Goal: Information Seeking & Learning: Learn about a topic

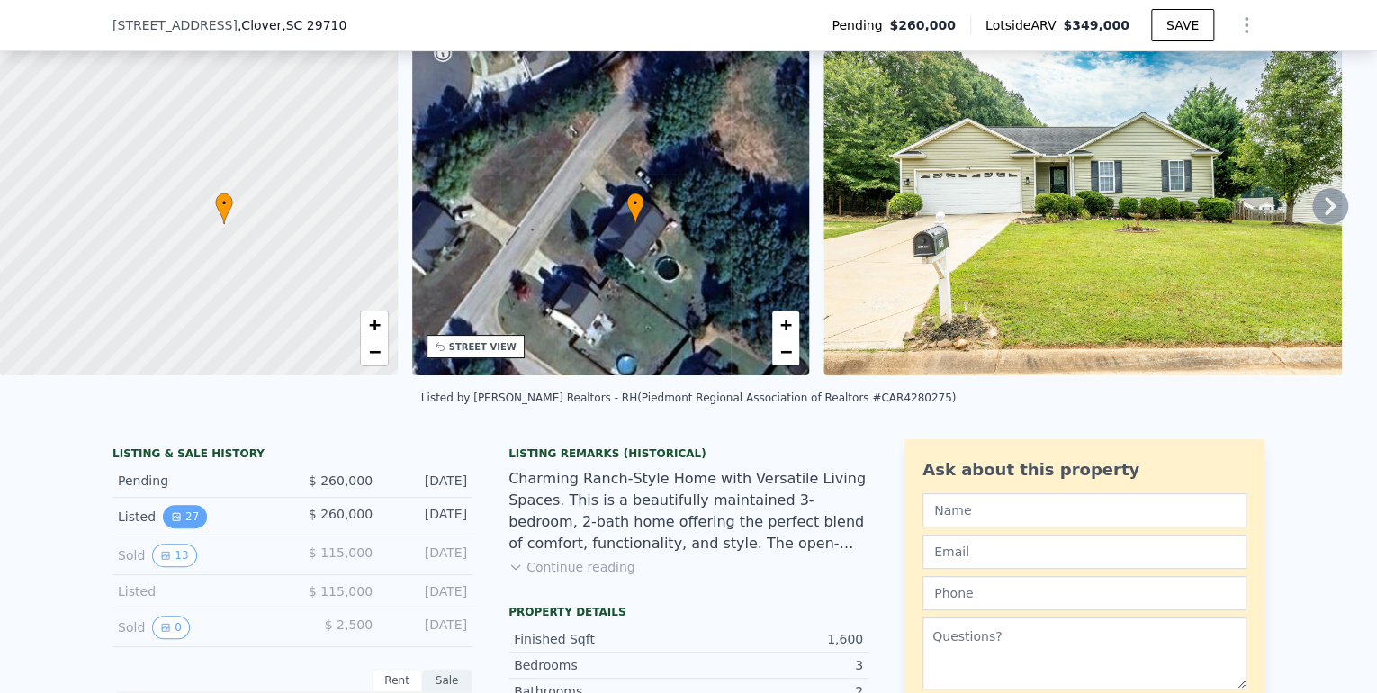
scroll to position [208, 0]
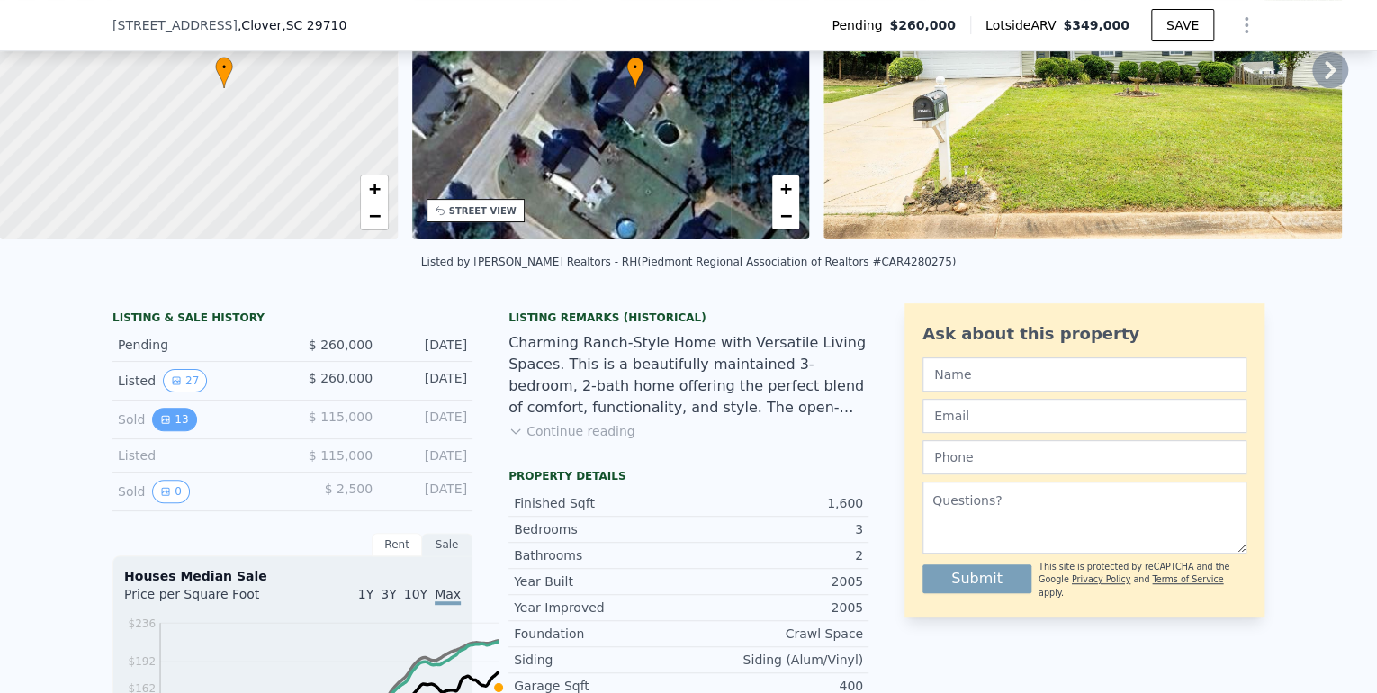
click at [152, 431] on button "13" at bounding box center [174, 419] width 44 height 23
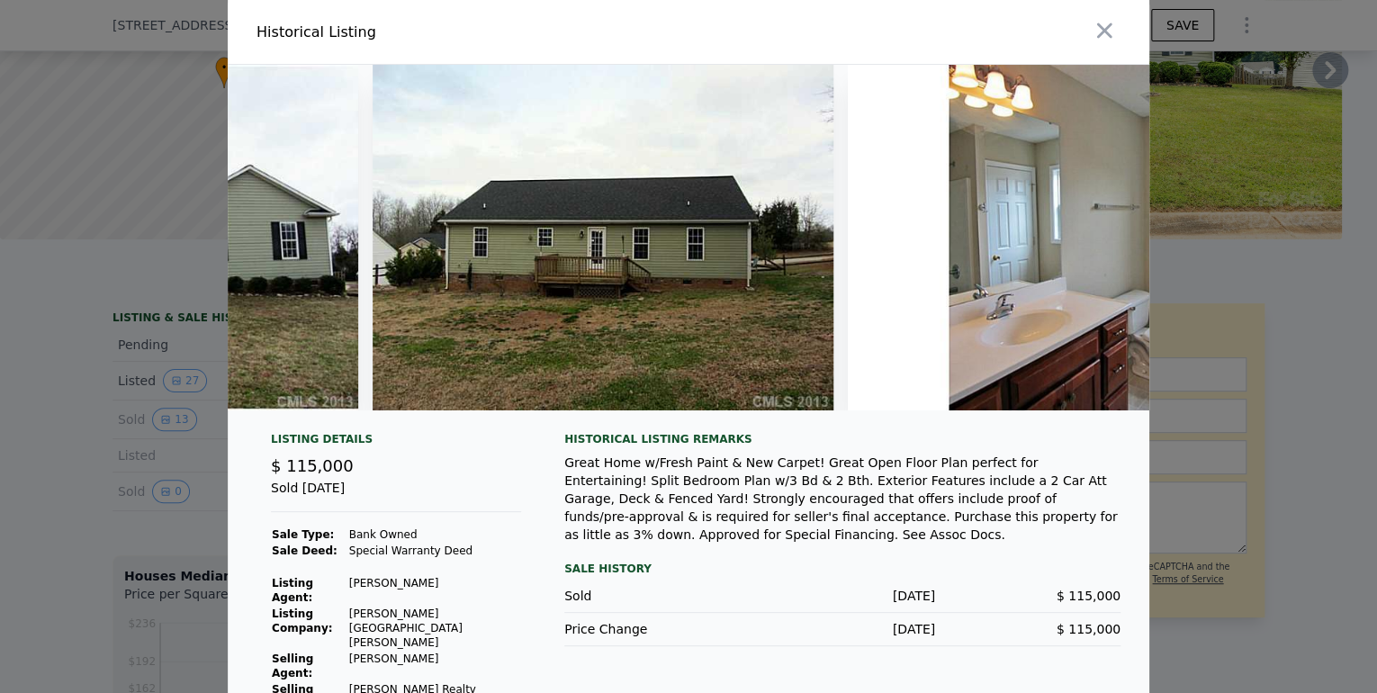
scroll to position [0, 0]
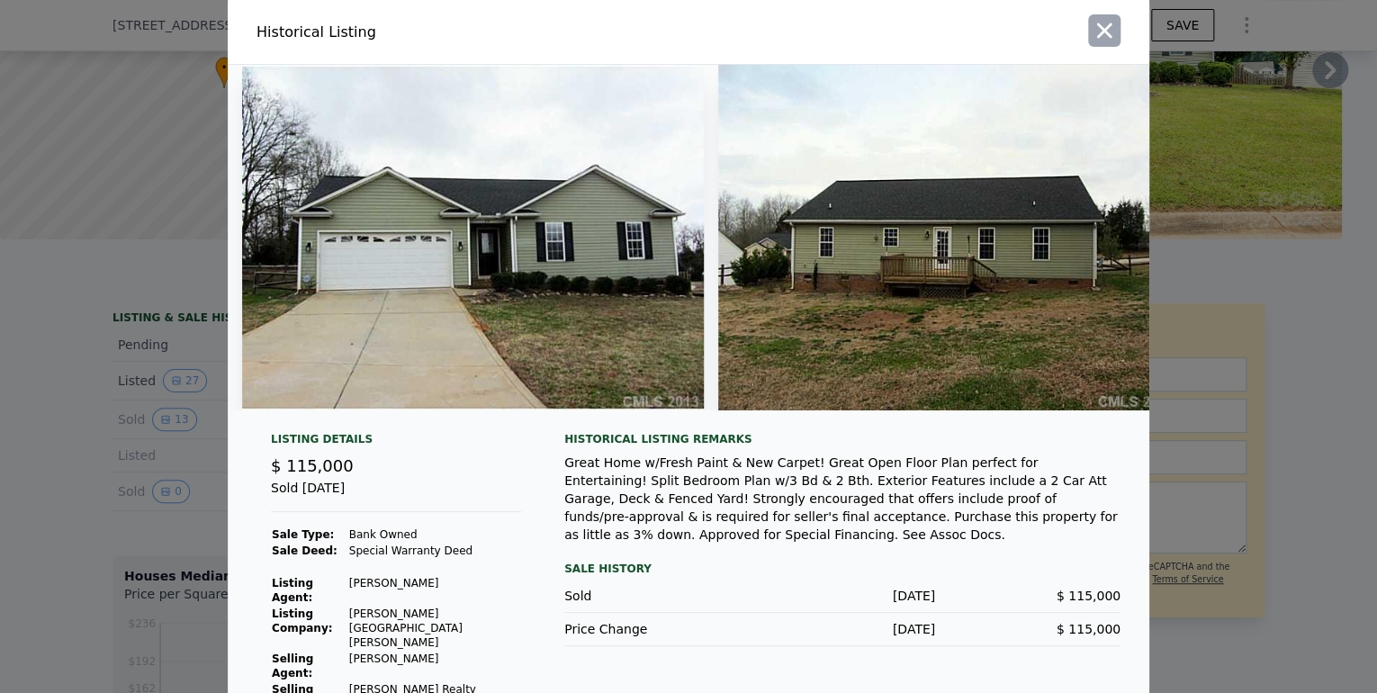
click at [1117, 37] on icon "button" at bounding box center [1104, 30] width 25 height 25
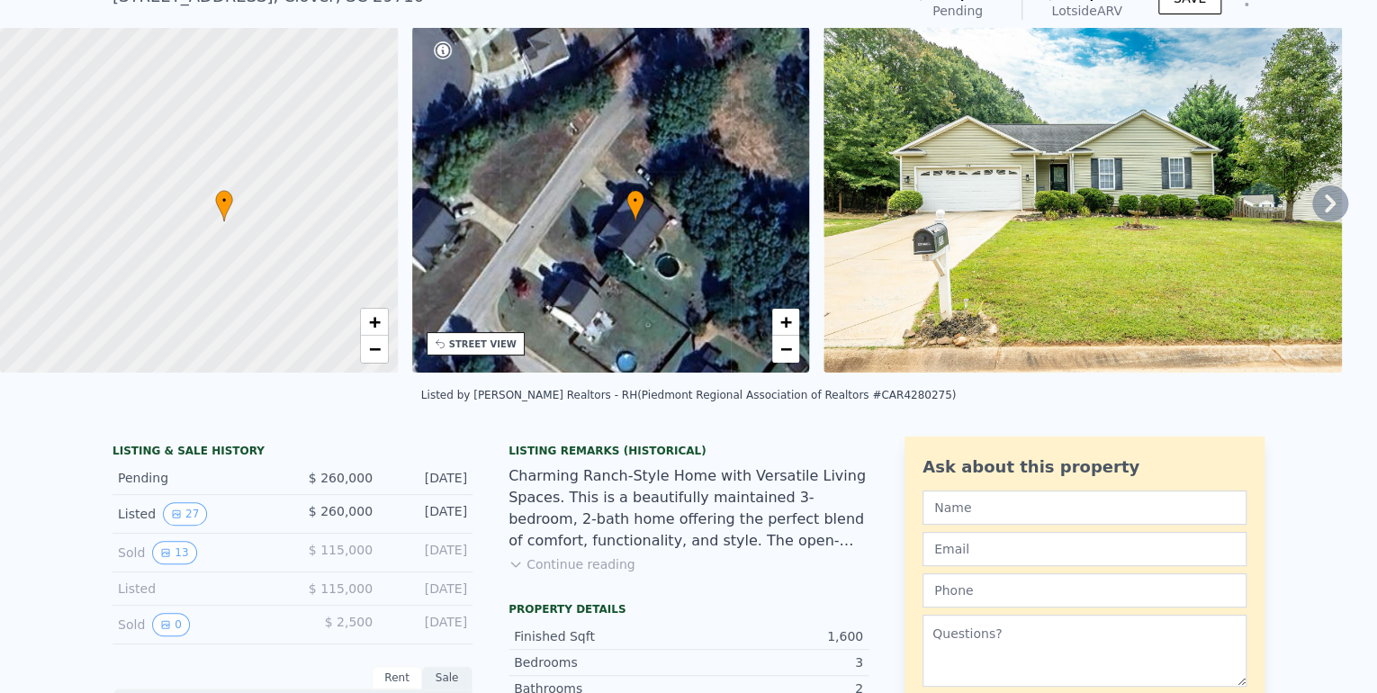
scroll to position [7, 0]
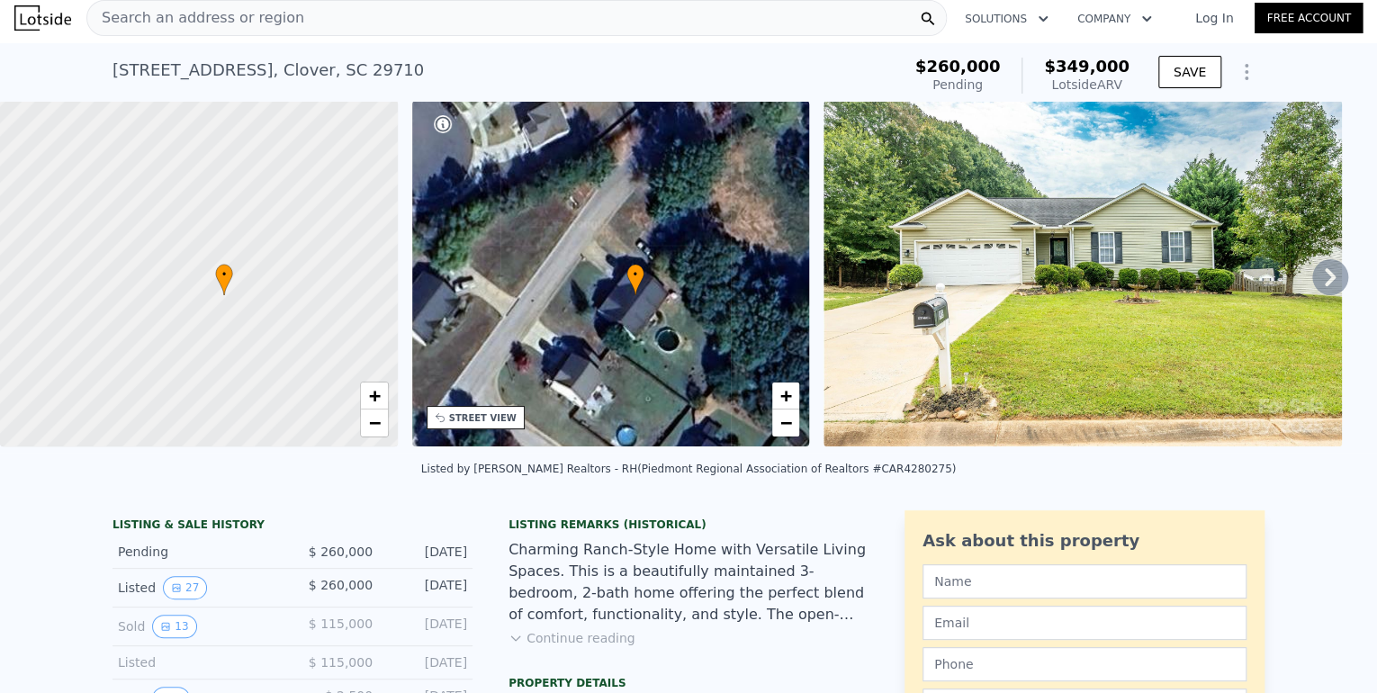
click at [1312, 295] on icon at bounding box center [1330, 277] width 36 height 36
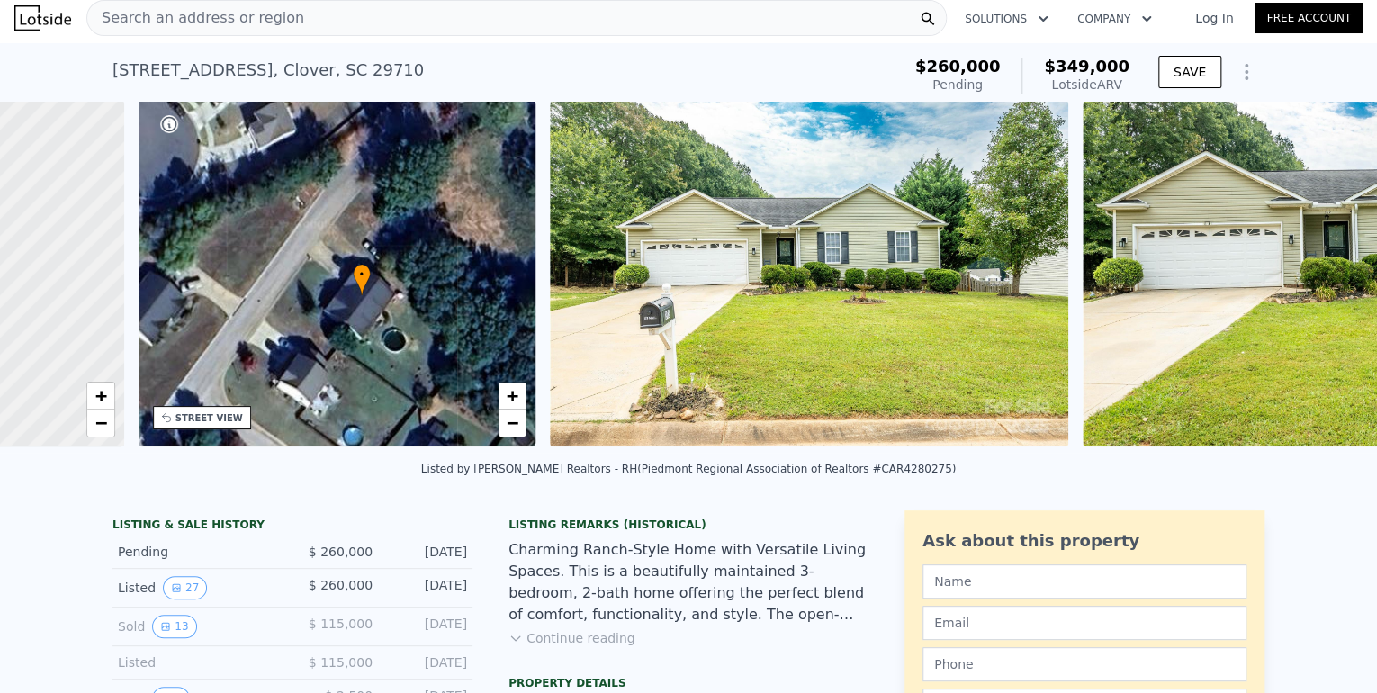
scroll to position [0, 472]
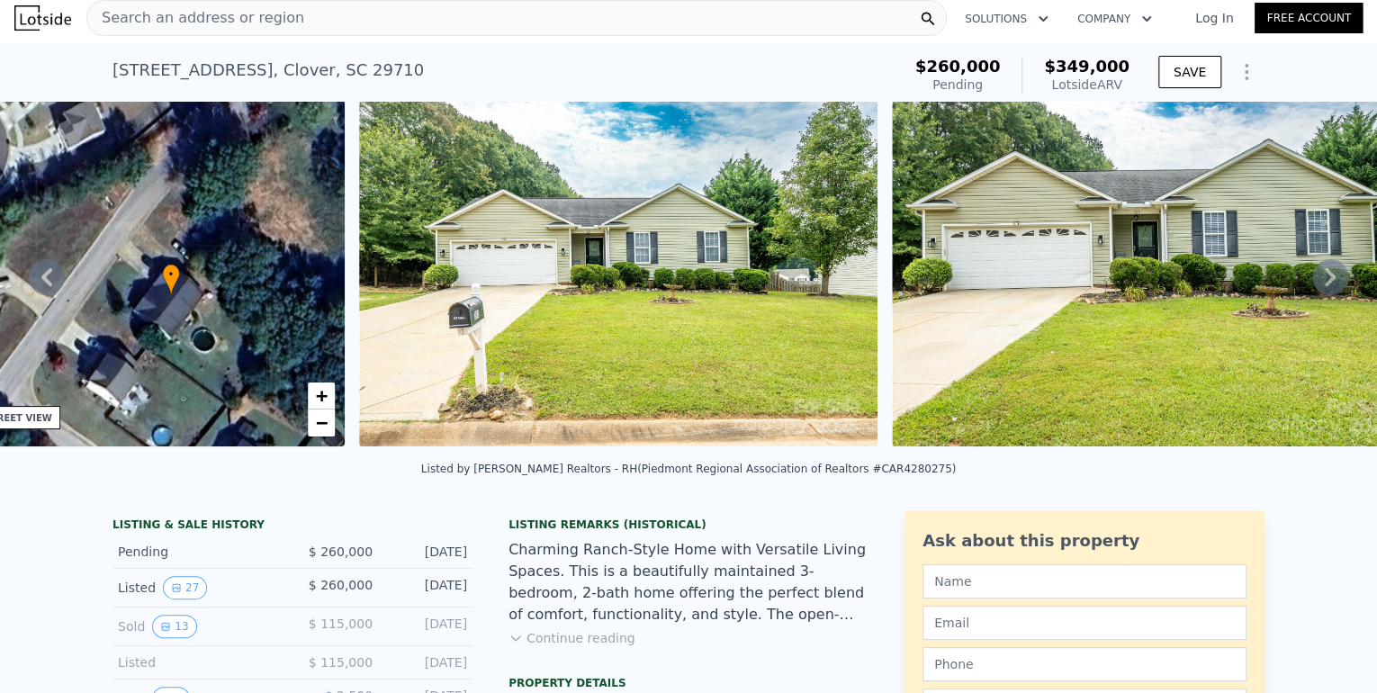
click at [1318, 295] on icon at bounding box center [1330, 277] width 36 height 36
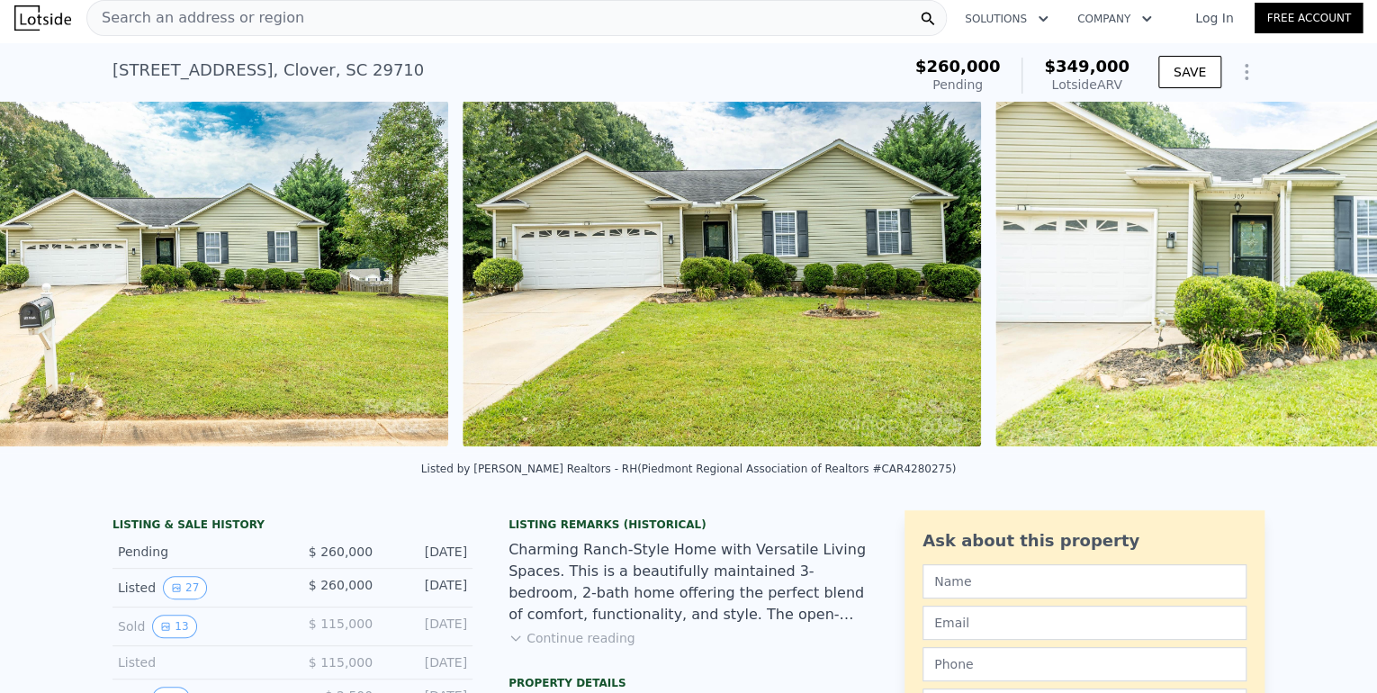
scroll to position [0, 926]
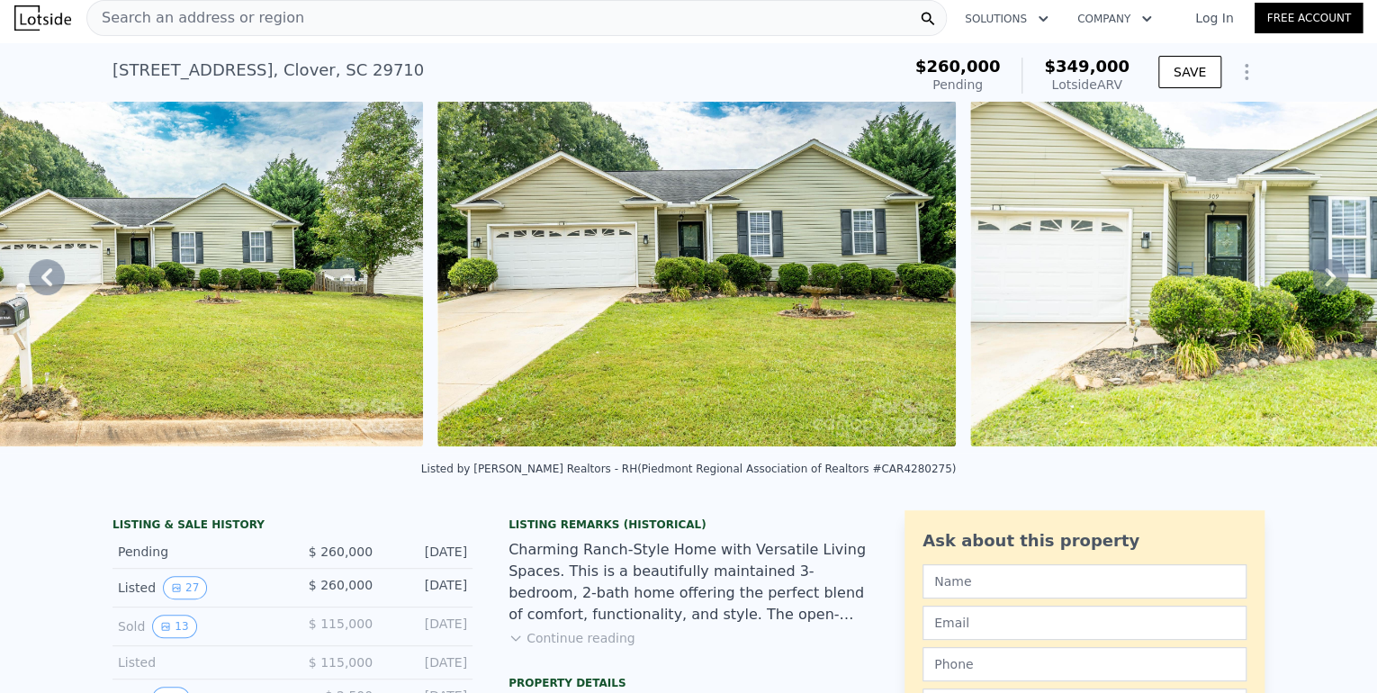
click at [1325, 286] on icon at bounding box center [1330, 277] width 11 height 18
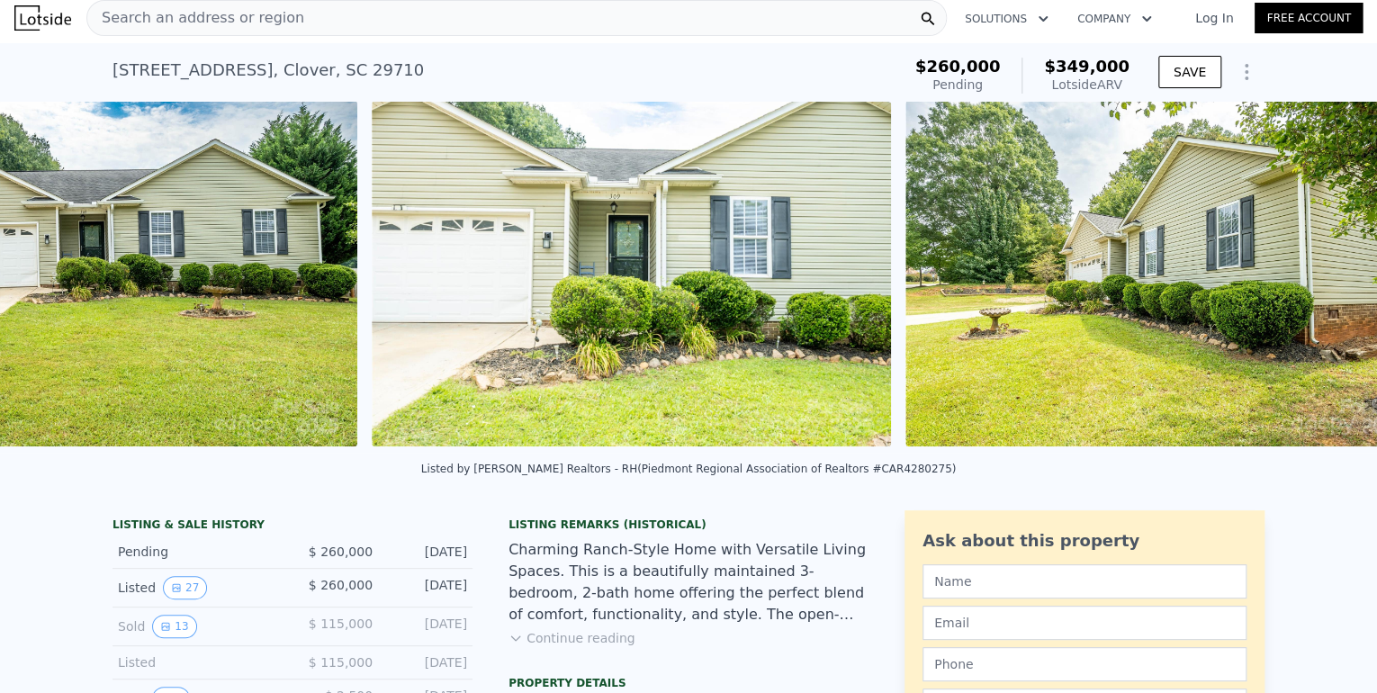
scroll to position [0, 1526]
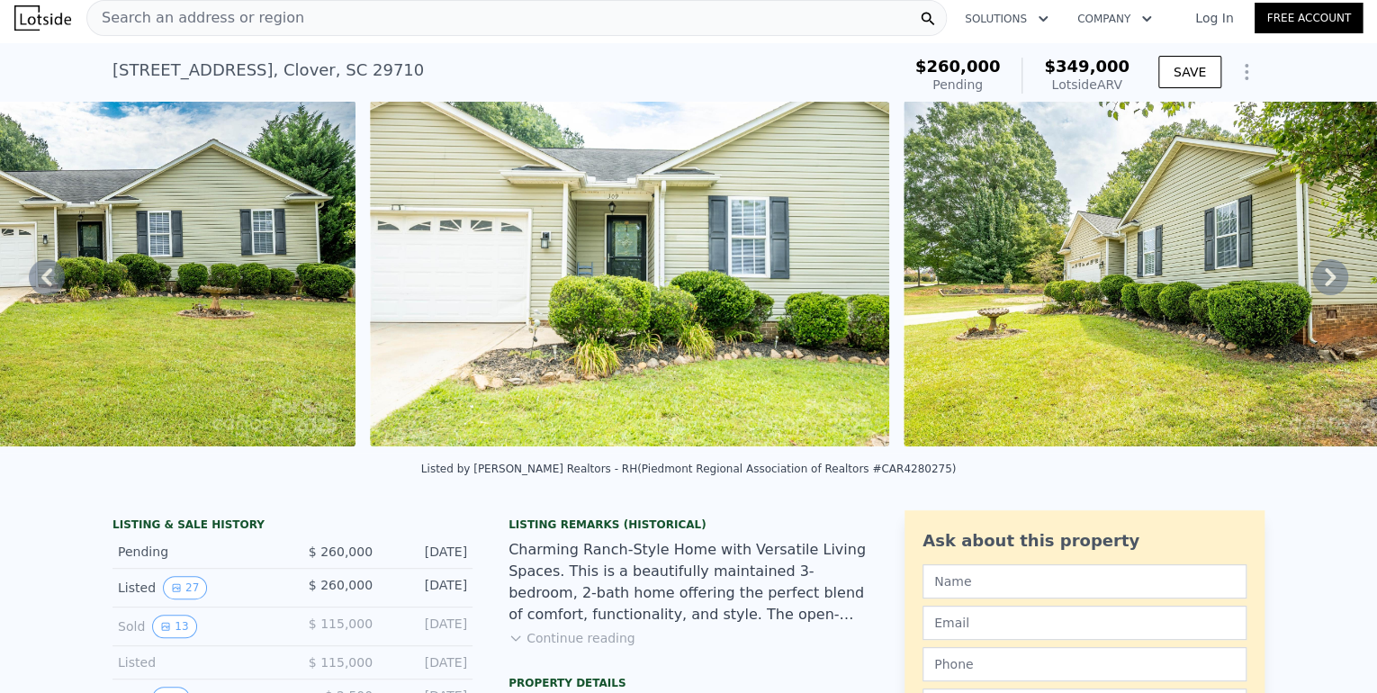
click at [1321, 295] on icon at bounding box center [1330, 277] width 36 height 36
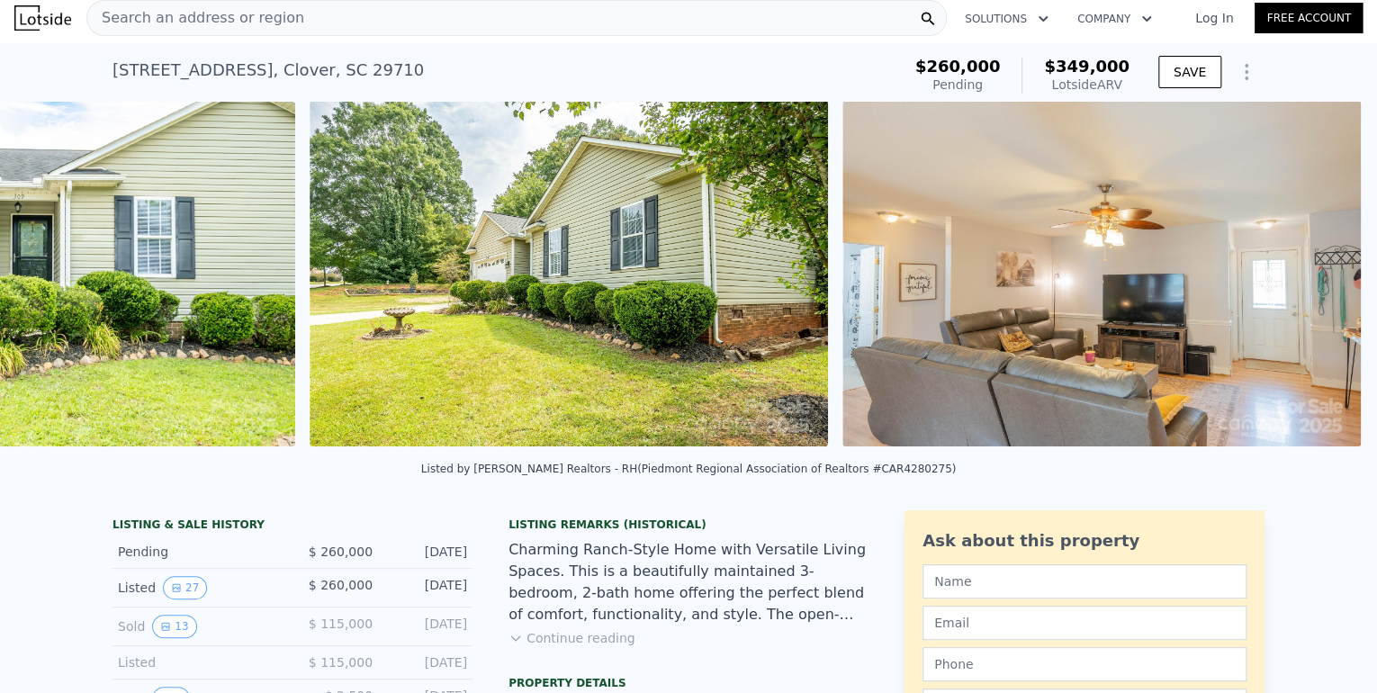
scroll to position [0, 2125]
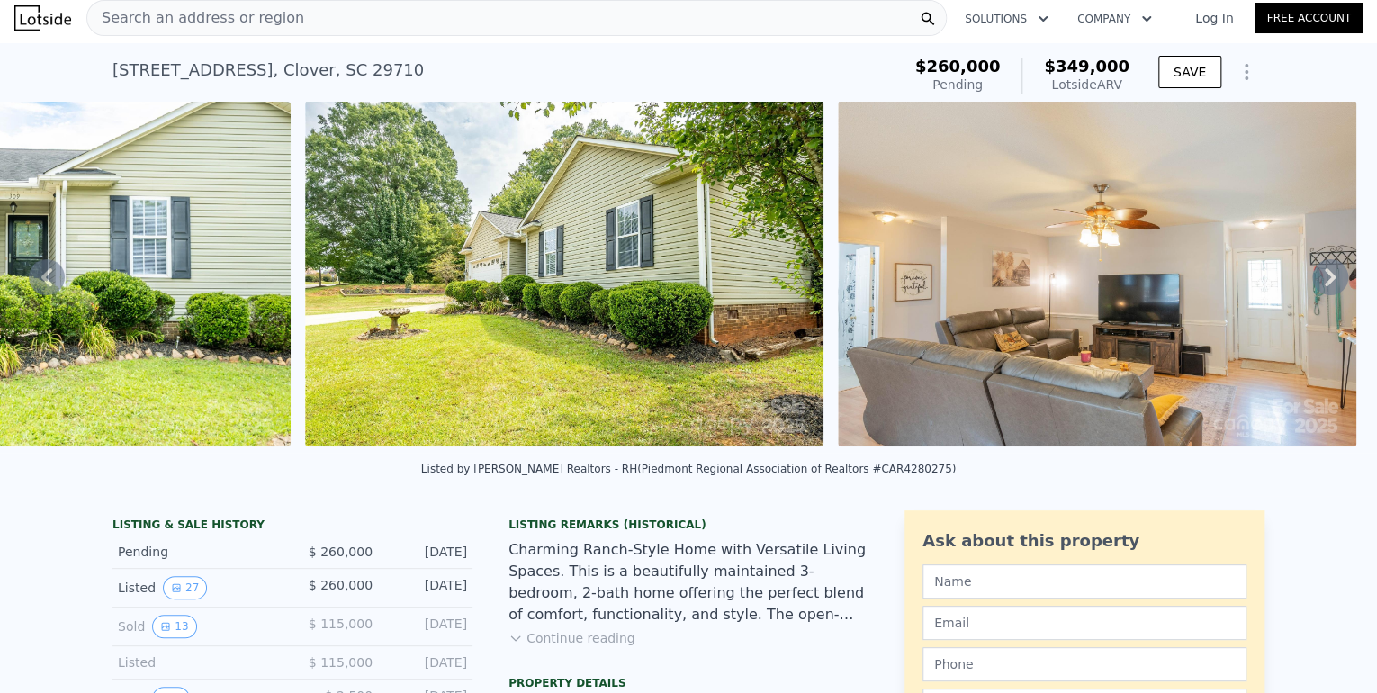
click at [1321, 295] on icon at bounding box center [1330, 277] width 36 height 36
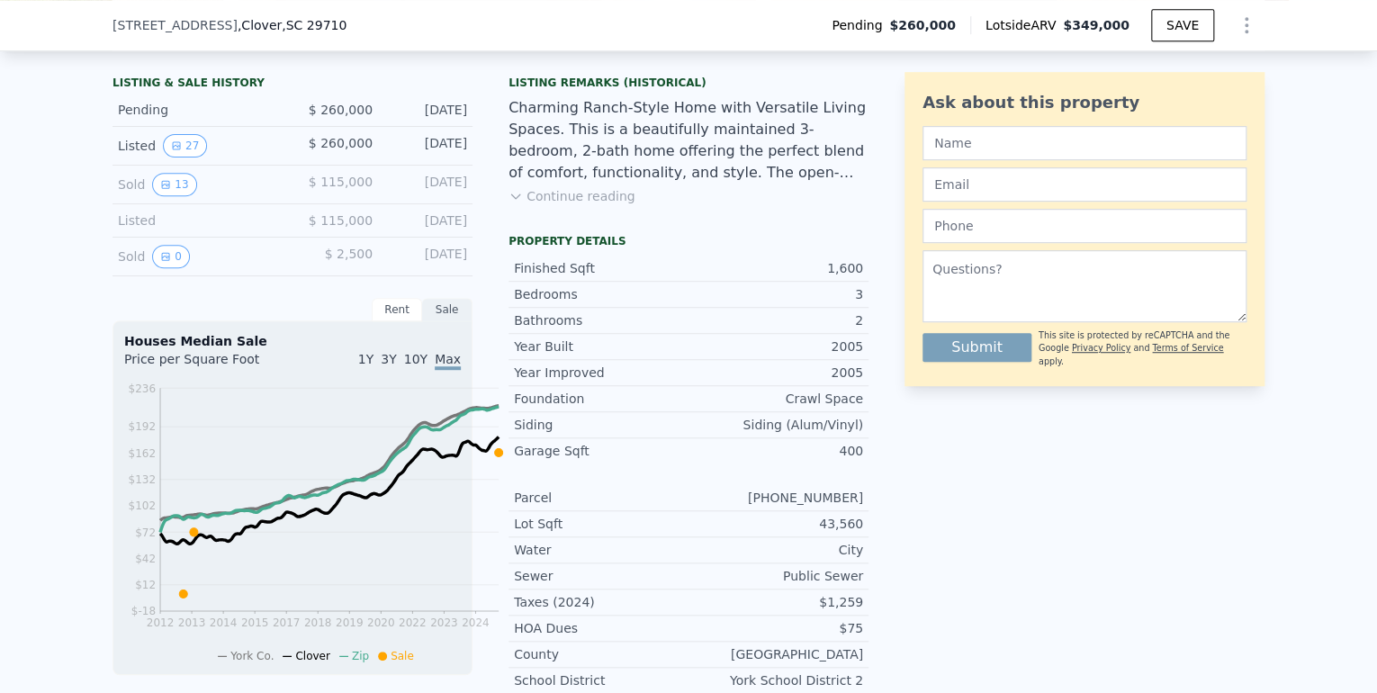
scroll to position [432, 0]
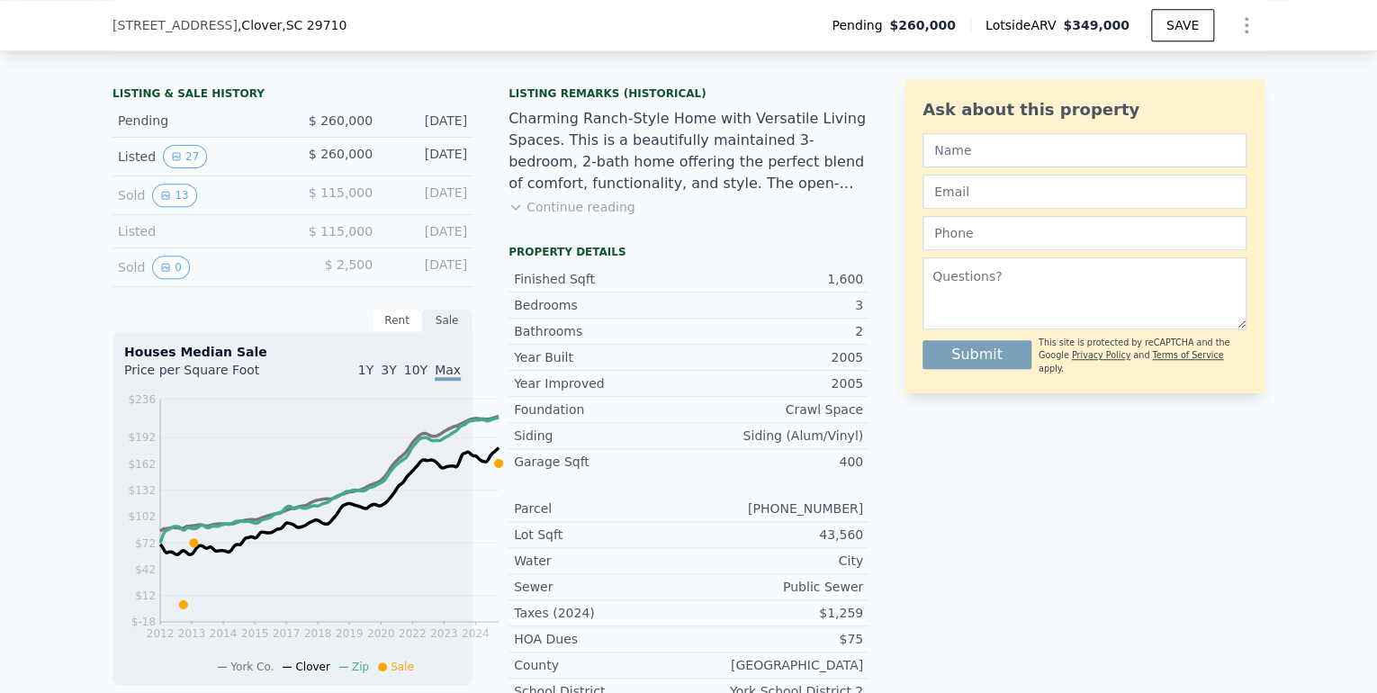
click at [544, 216] on button "Continue reading" at bounding box center [571, 207] width 127 height 18
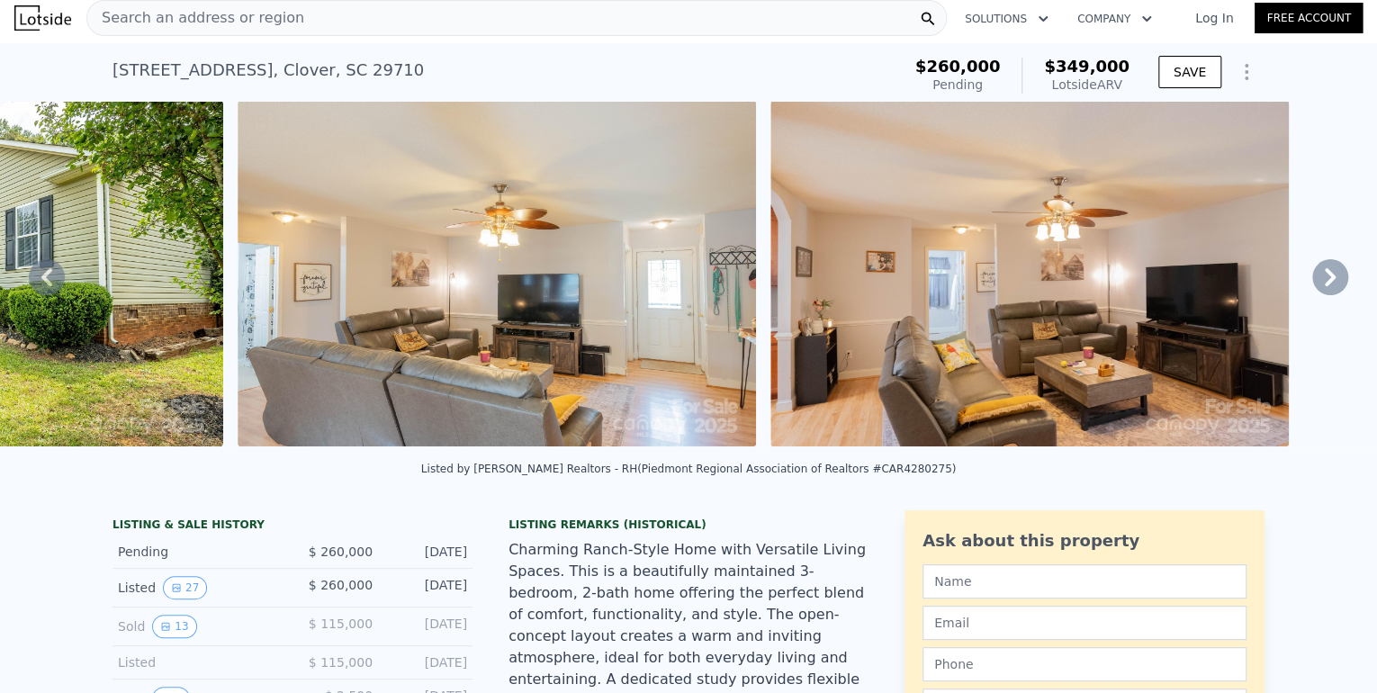
scroll to position [0, 0]
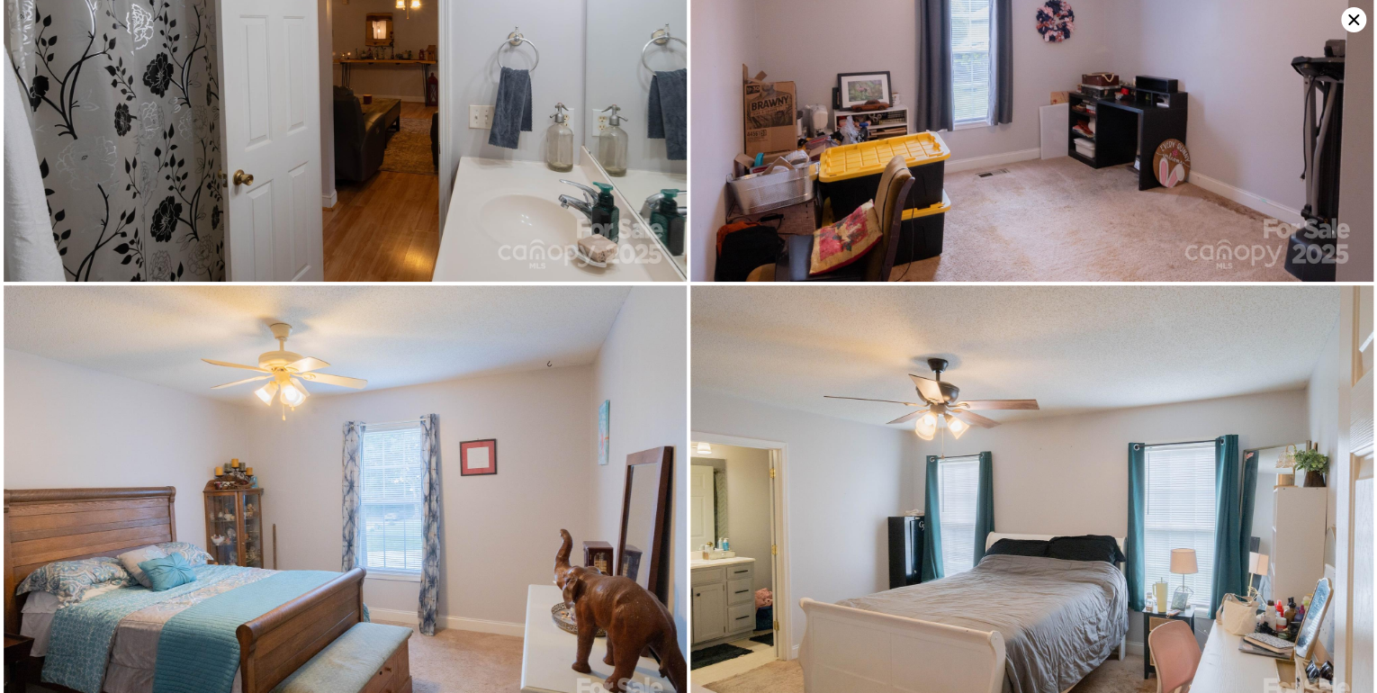
scroll to position [3640, 0]
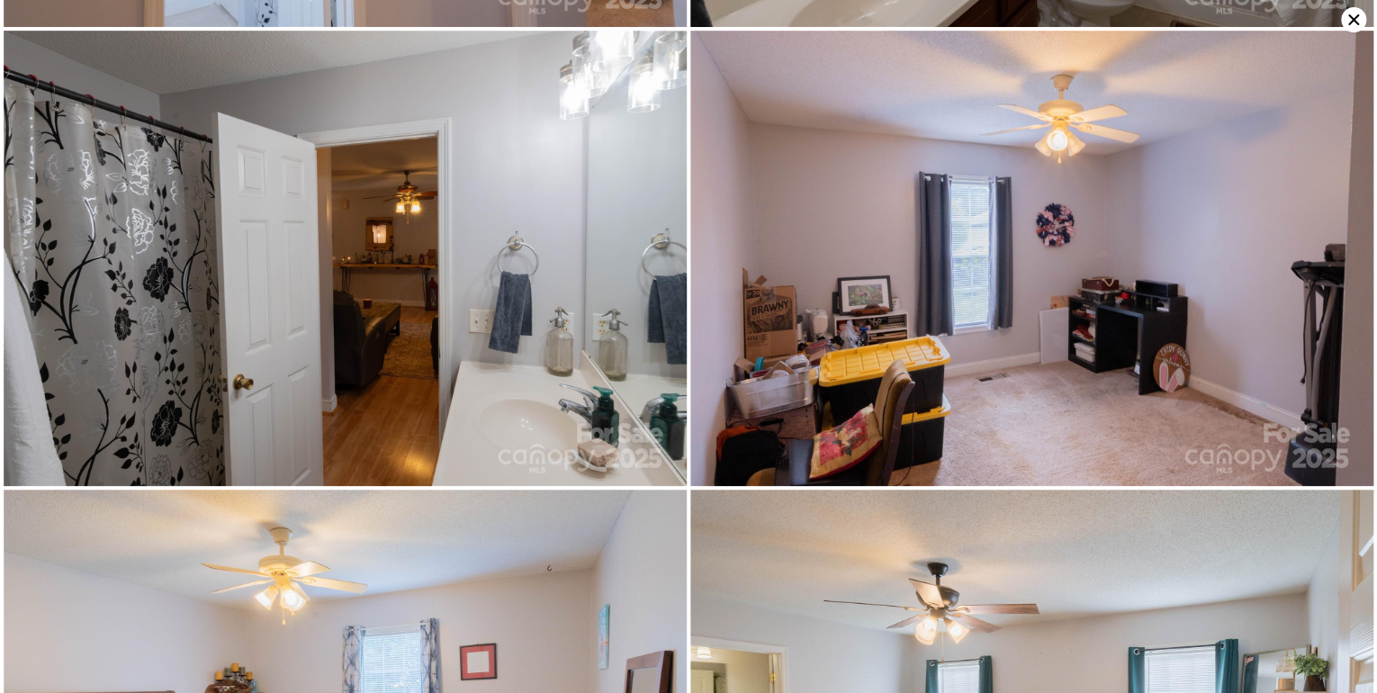
click at [1348, 25] on icon at bounding box center [1353, 19] width 11 height 11
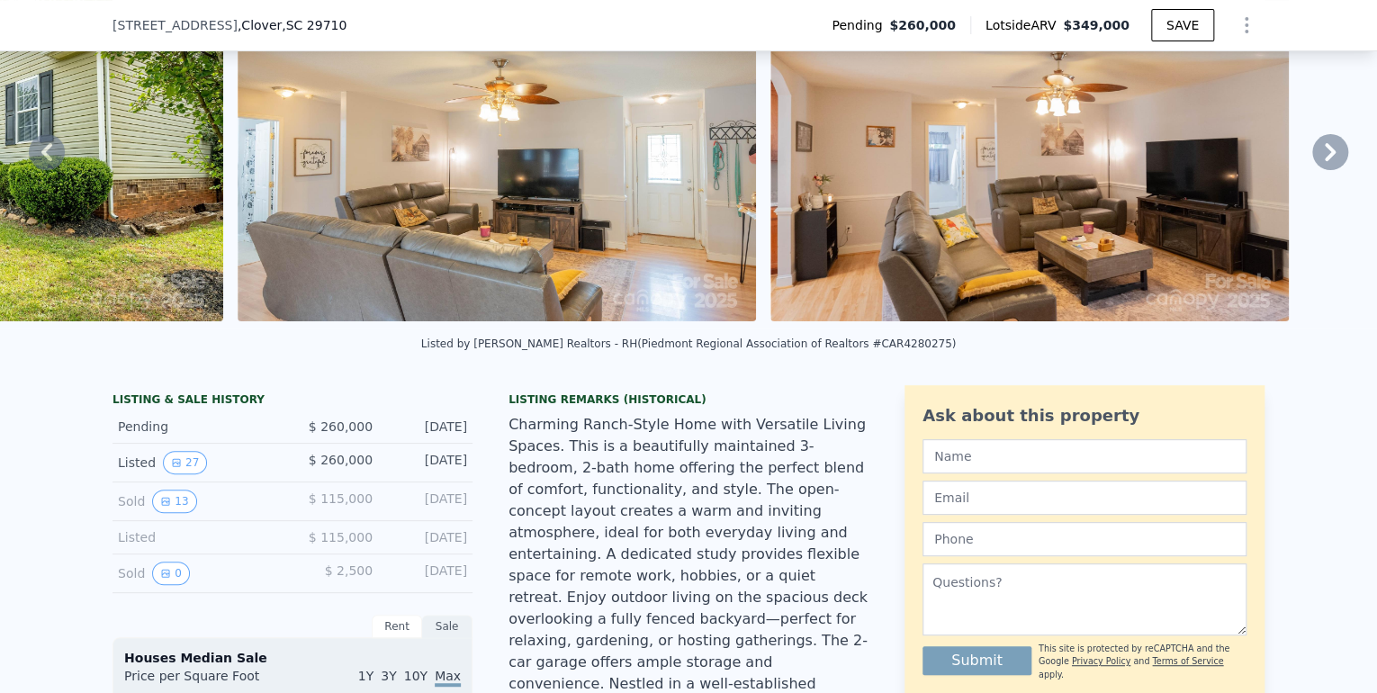
scroll to position [425, 0]
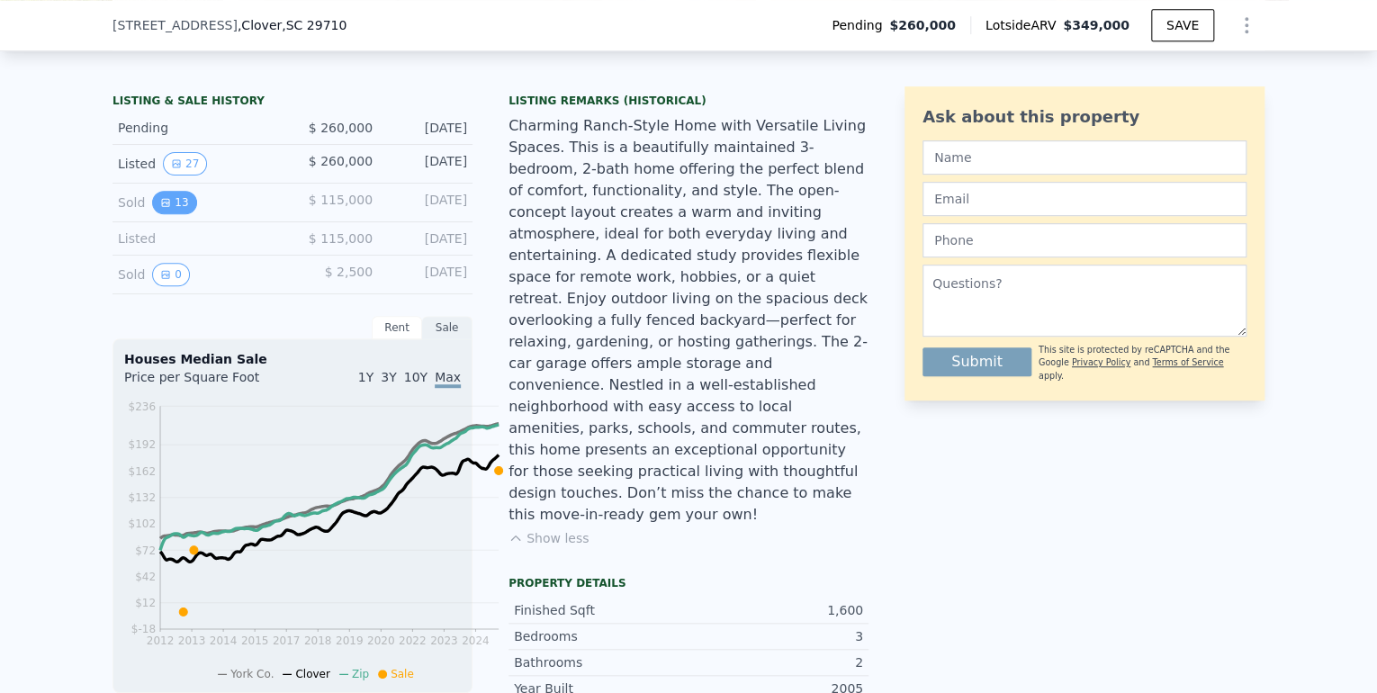
click at [160, 208] on icon "View historical data" at bounding box center [165, 202] width 11 height 11
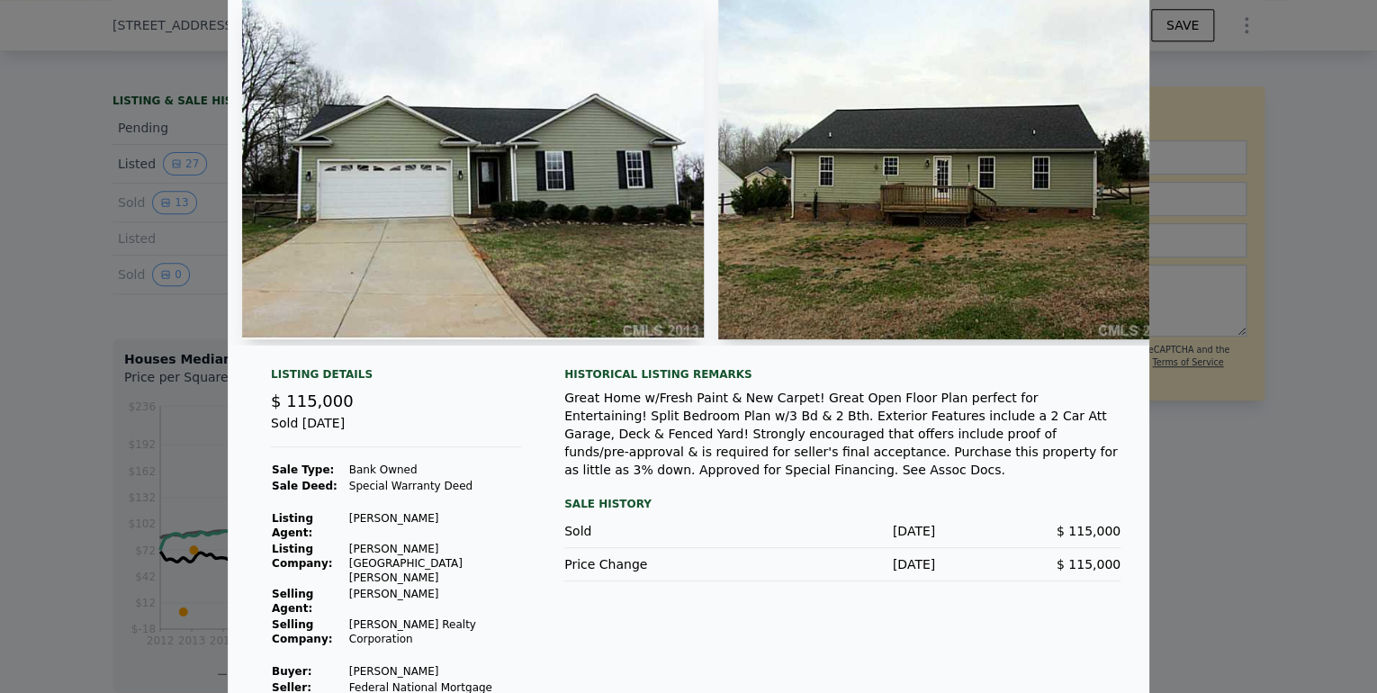
scroll to position [72, 0]
drag, startPoint x: 496, startPoint y: 252, endPoint x: 515, endPoint y: 253, distance: 18.9
click at [498, 251] on img at bounding box center [473, 166] width 462 height 346
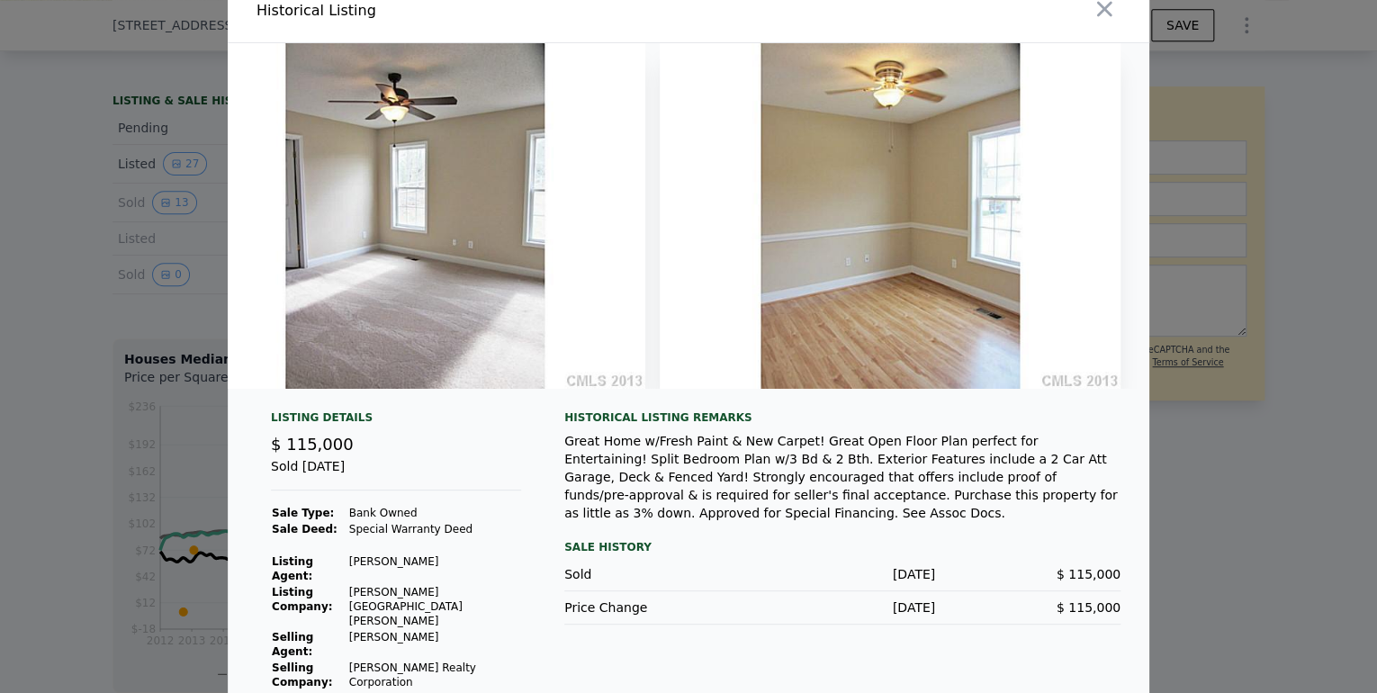
scroll to position [0, 0]
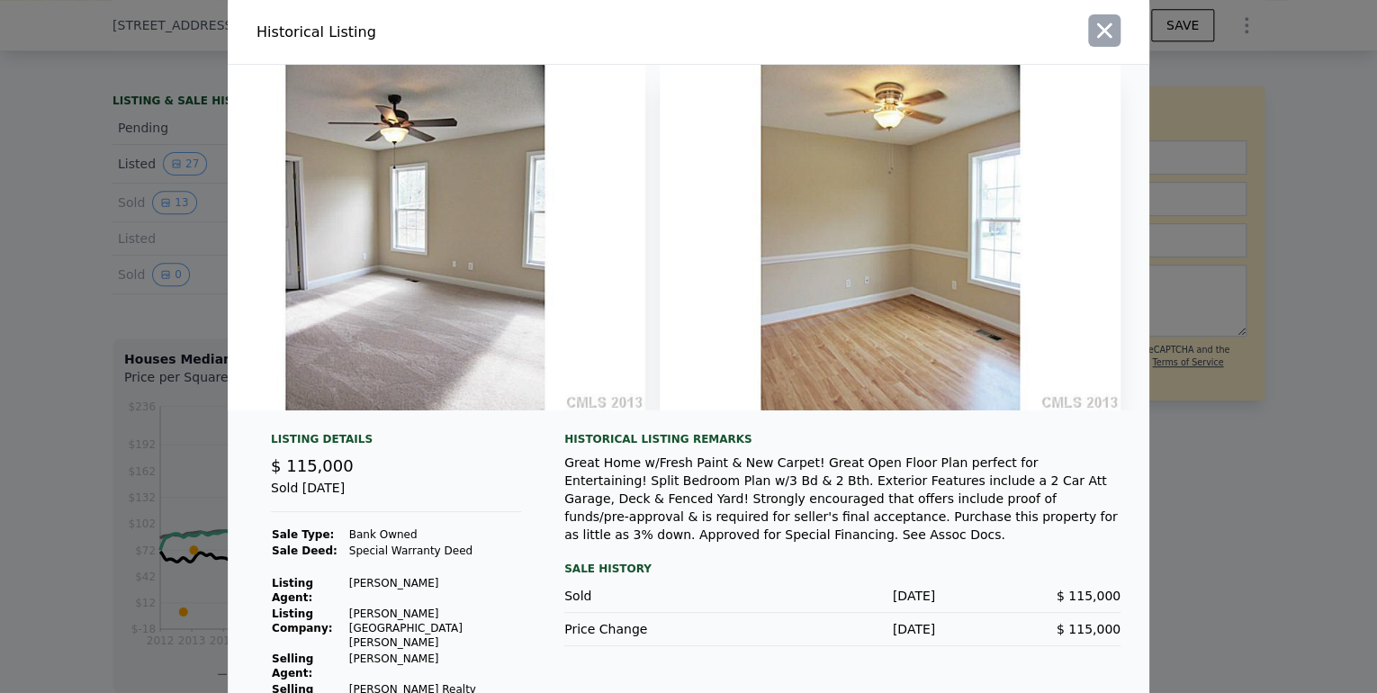
click at [1117, 32] on icon "button" at bounding box center [1104, 30] width 25 height 25
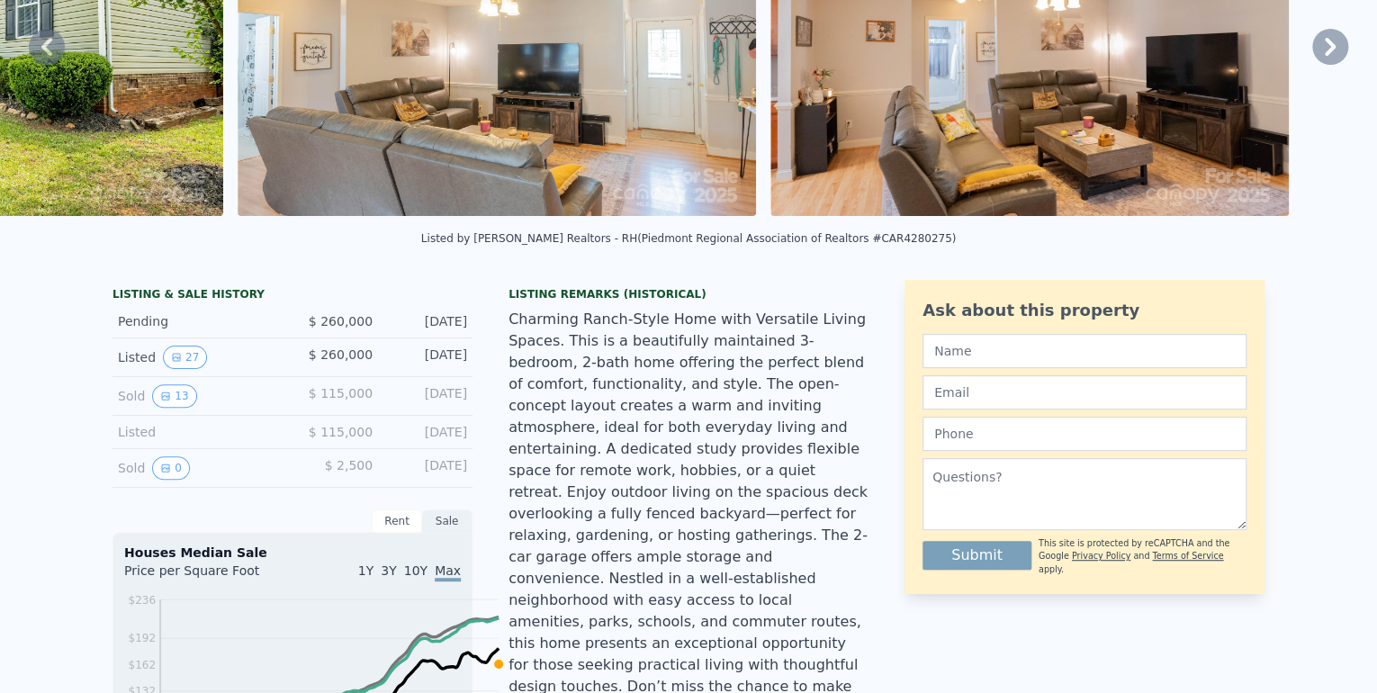
scroll to position [72, 0]
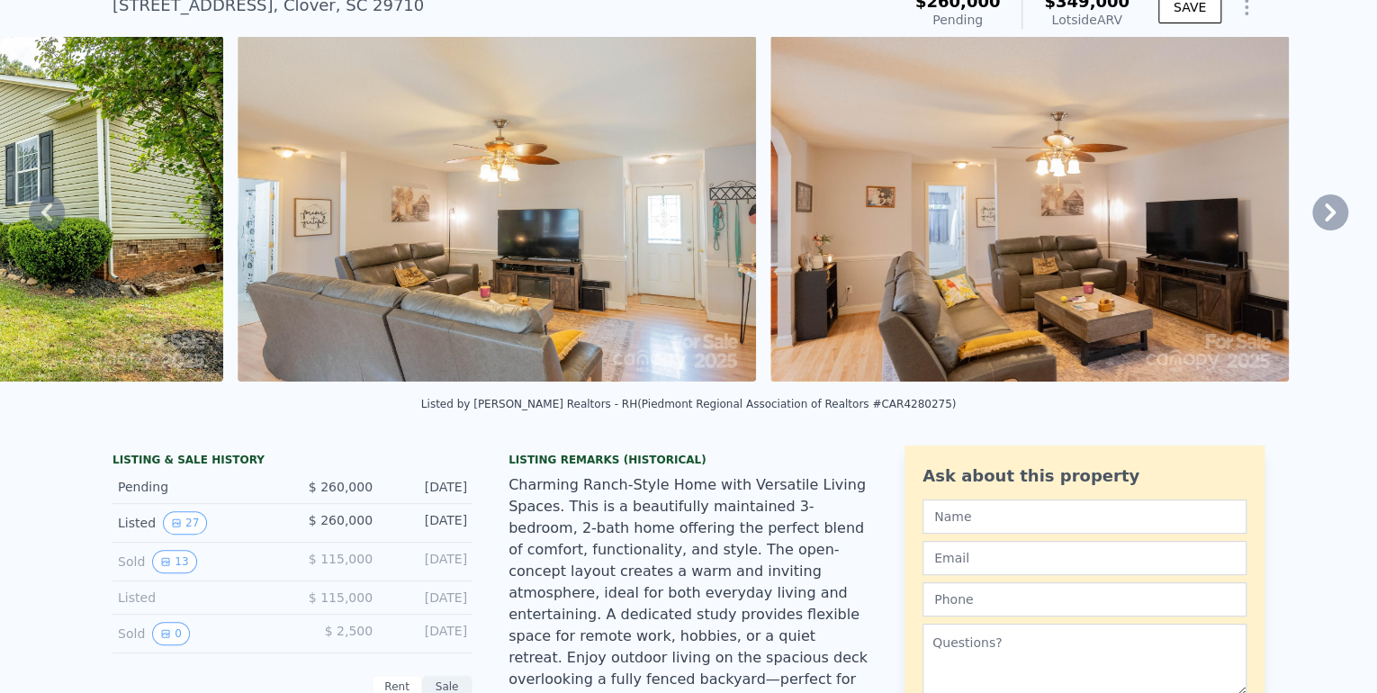
click at [1325, 221] on icon at bounding box center [1330, 212] width 11 height 18
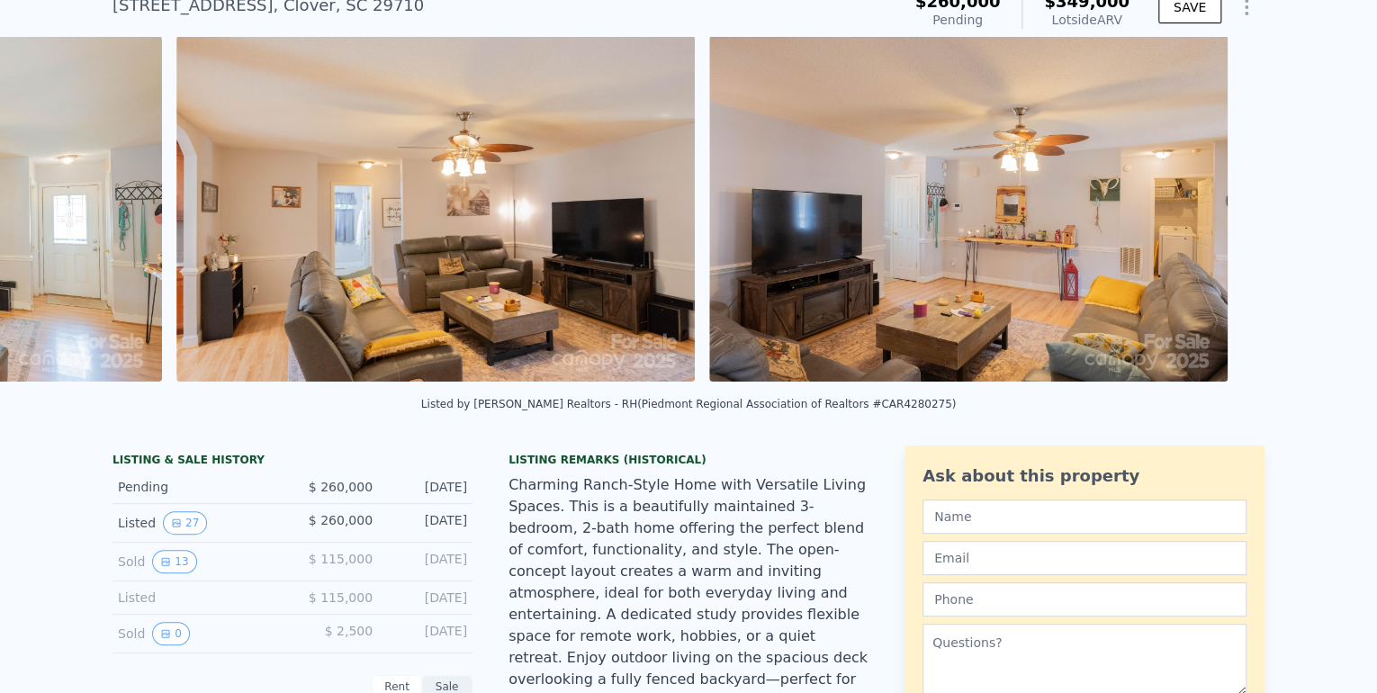
scroll to position [0, 3324]
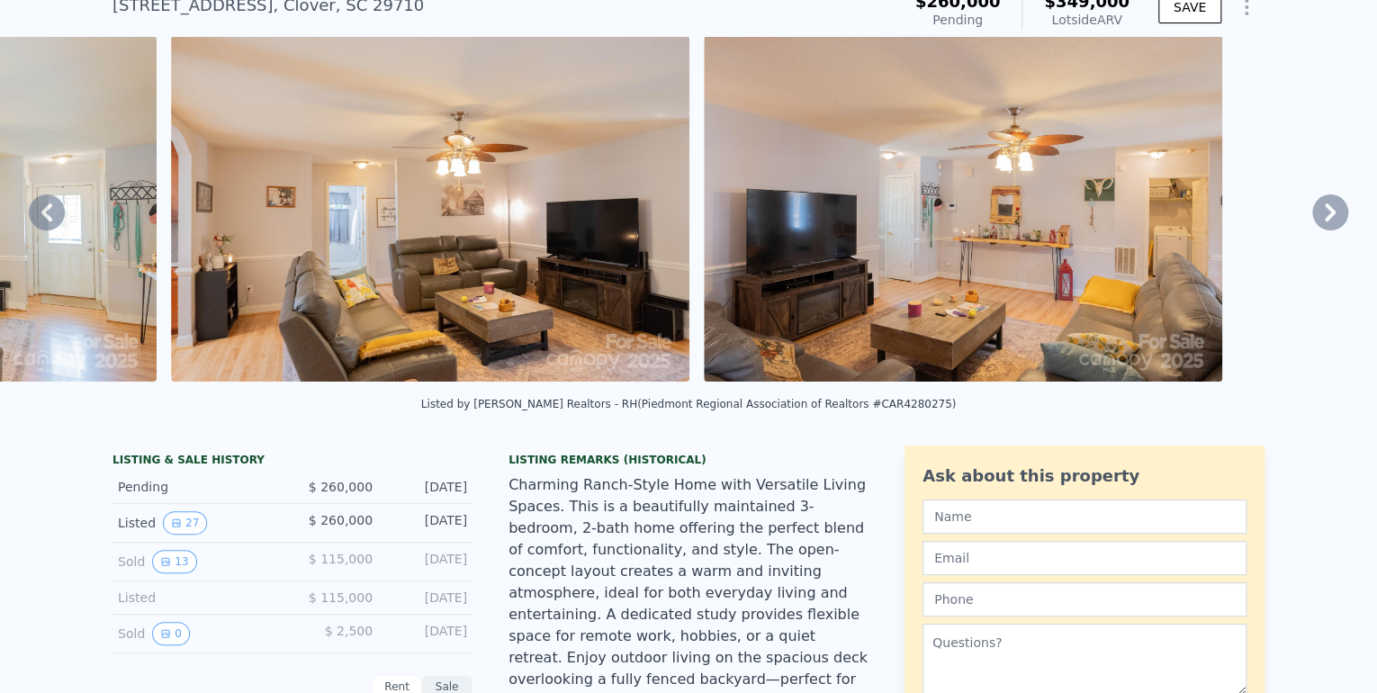
click at [1325, 221] on icon at bounding box center [1330, 212] width 11 height 18
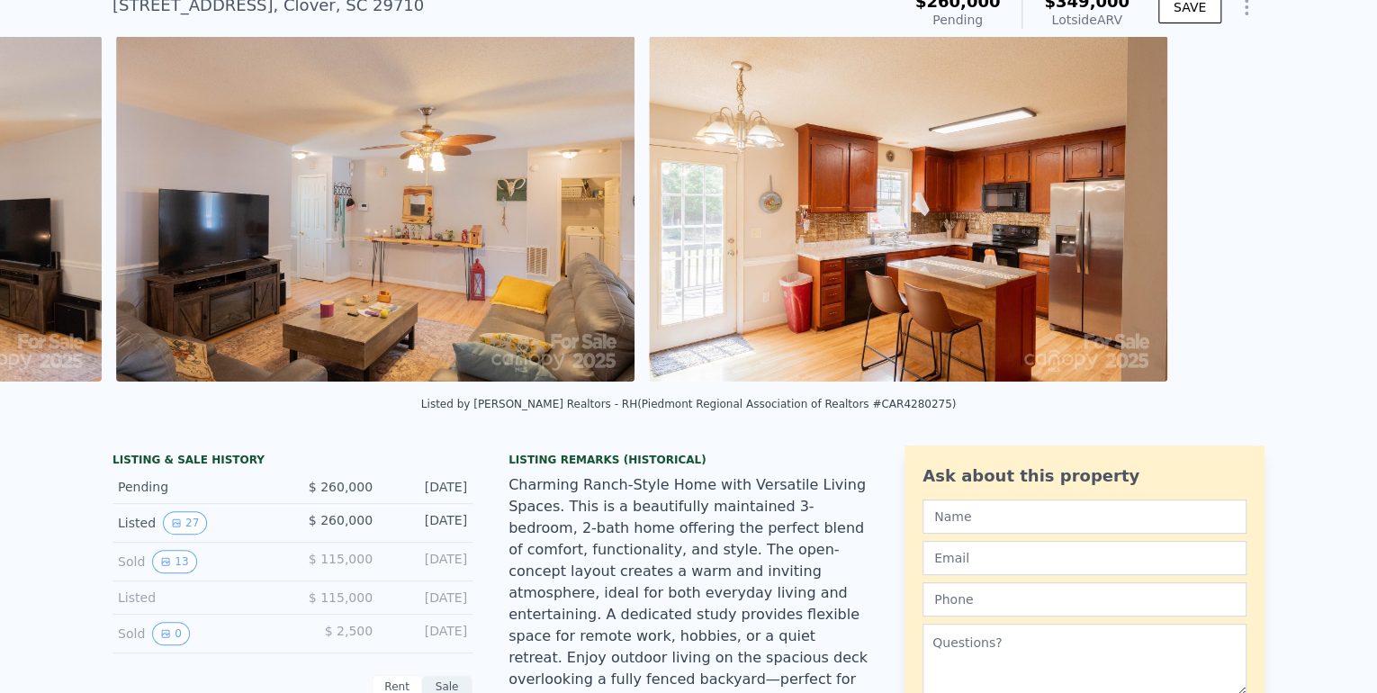
scroll to position [0, 3923]
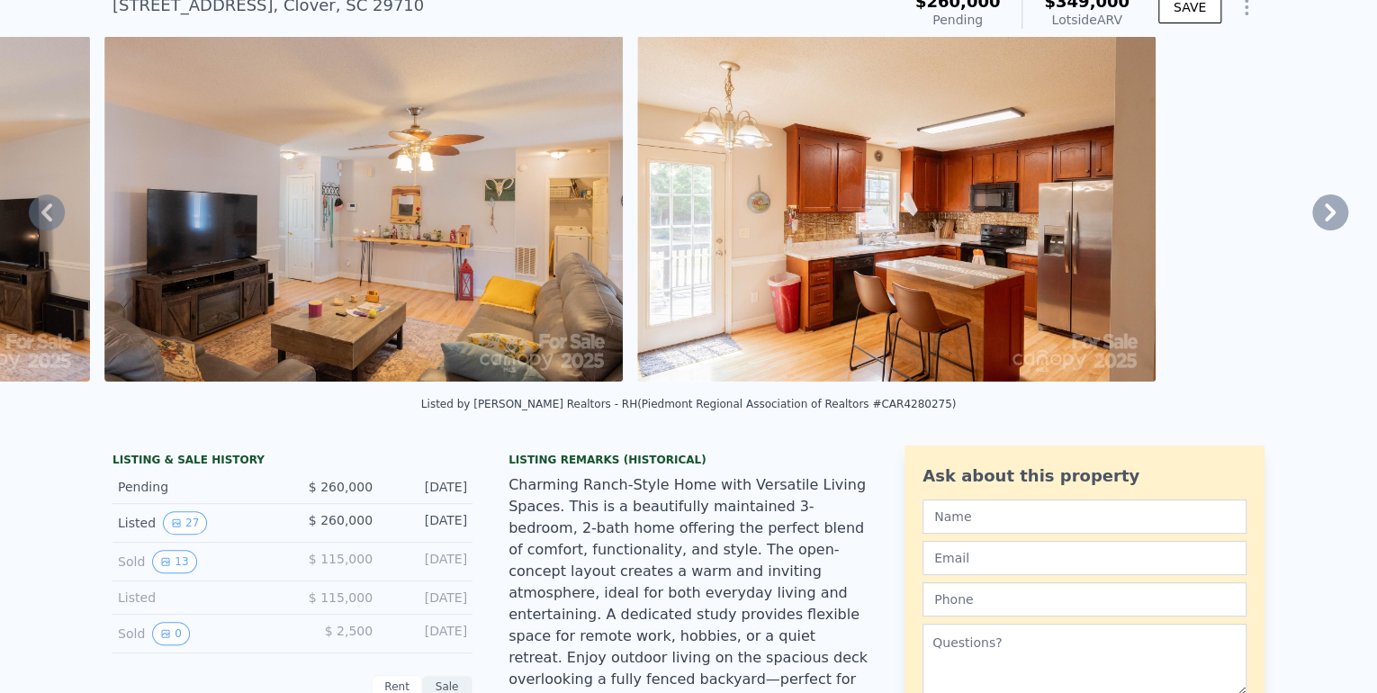
click at [49, 221] on icon at bounding box center [46, 212] width 11 height 18
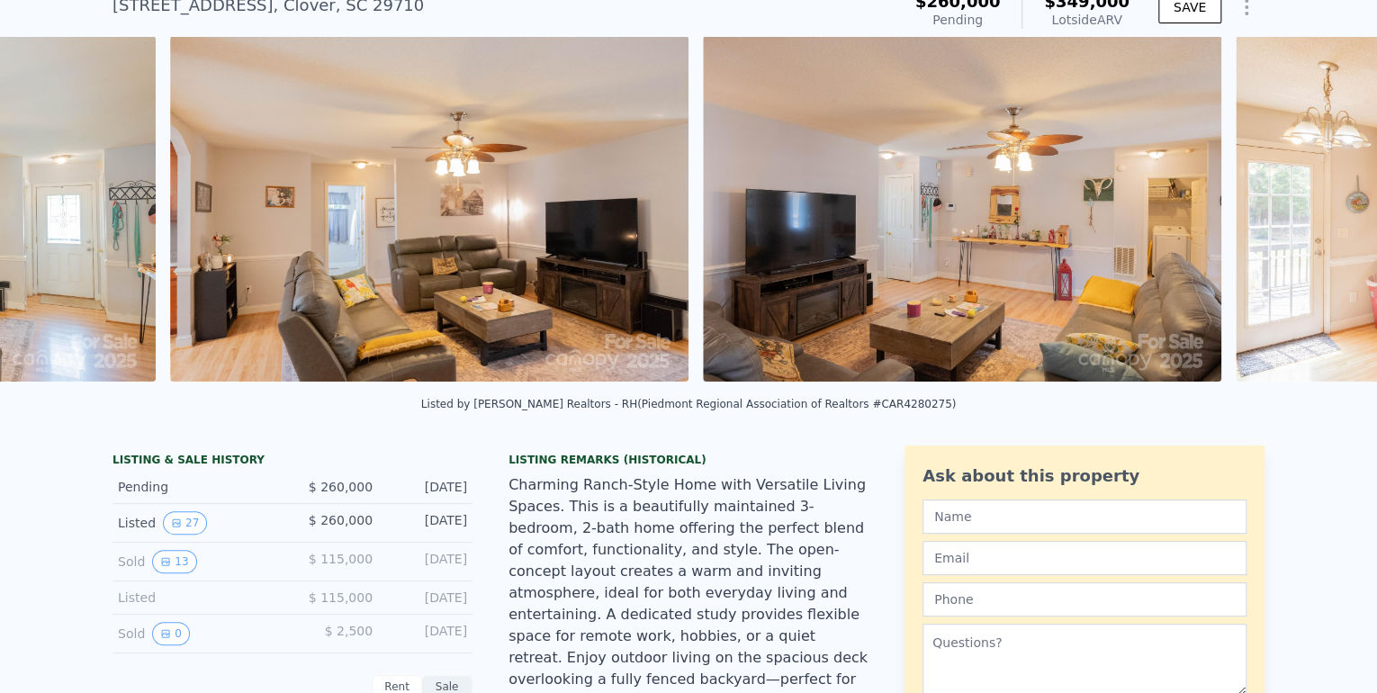
scroll to position [0, 3324]
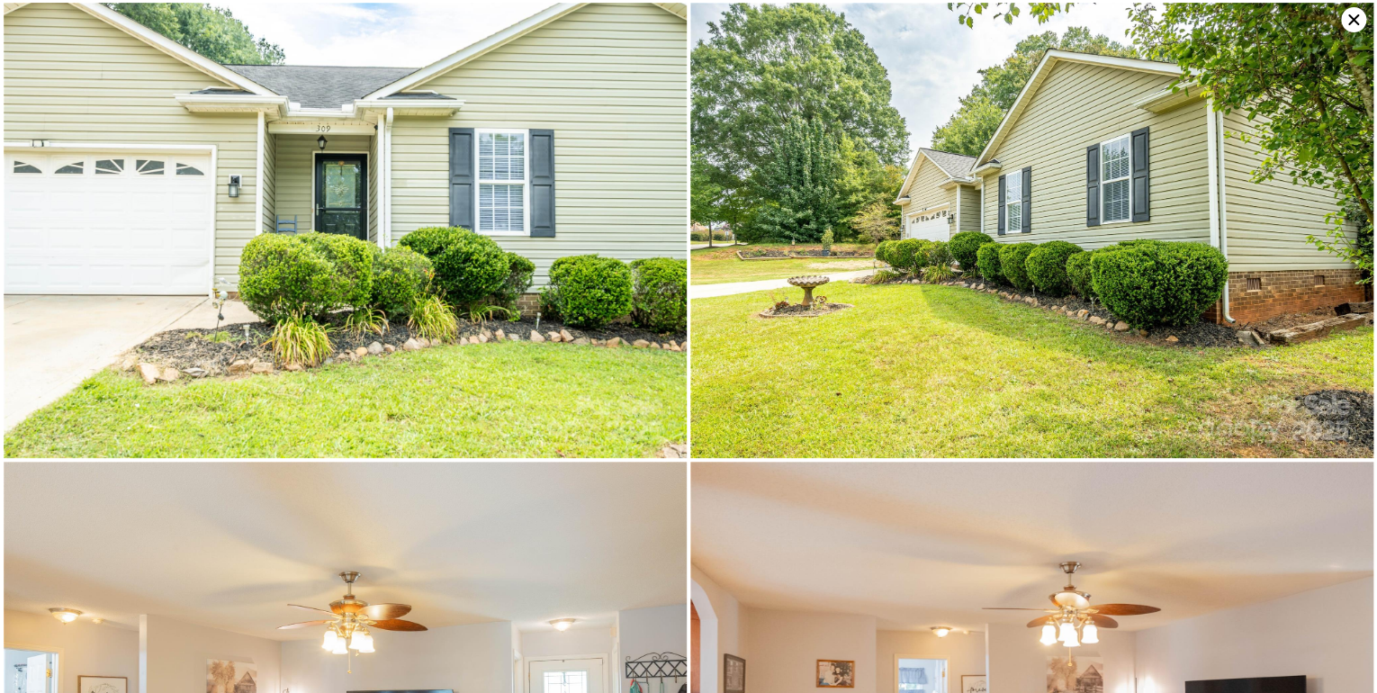
scroll to position [454, 0]
